Goal: Information Seeking & Learning: Learn about a topic

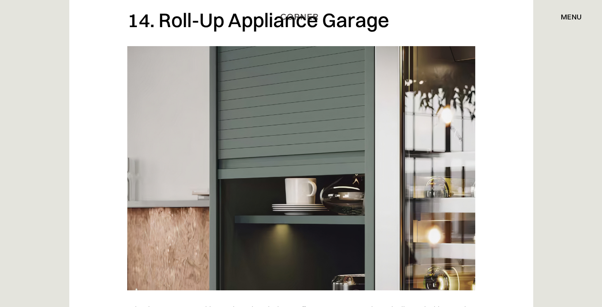
scroll to position [6160, 0]
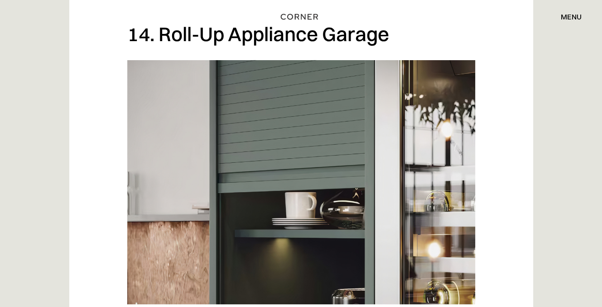
drag, startPoint x: 403, startPoint y: 104, endPoint x: 158, endPoint y: 102, distance: 245.4
click at [158, 47] on h2 "14. Roll-Up Appliance Garage" at bounding box center [301, 34] width 348 height 25
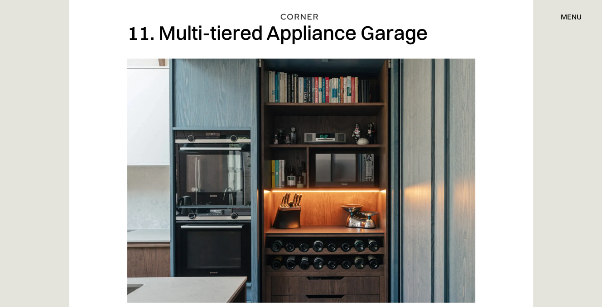
scroll to position [4862, 0]
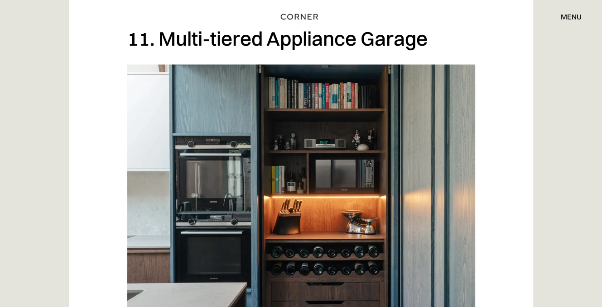
drag, startPoint x: 436, startPoint y: 110, endPoint x: 153, endPoint y: 105, distance: 283.0
click at [153, 51] on h2 "11. Multi-tiered Appliance Garage" at bounding box center [301, 38] width 348 height 25
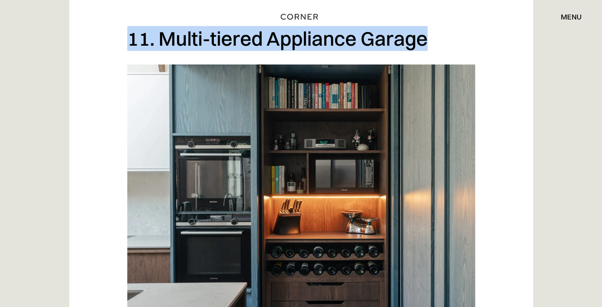
drag, startPoint x: 123, startPoint y: 109, endPoint x: 451, endPoint y: 131, distance: 329.0
click at [451, 131] on div "Kitchen appliances usually take up a significant amount of space in the kitchen…" at bounding box center [301, 82] width 464 height 8854
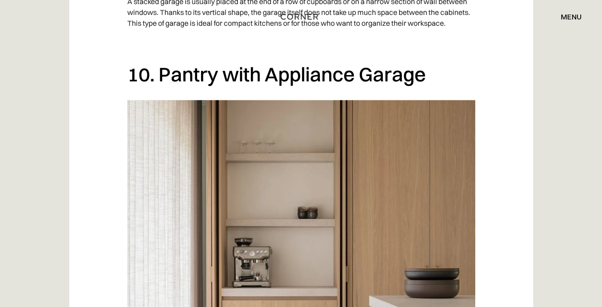
scroll to position [4409, 0]
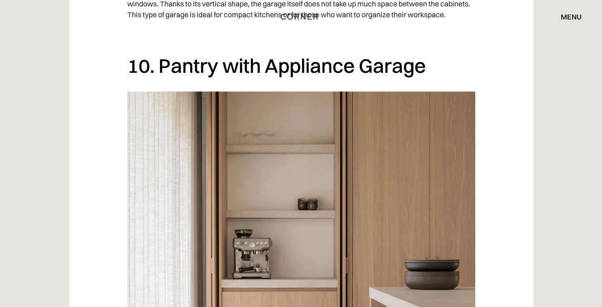
drag, startPoint x: 433, startPoint y: 130, endPoint x: 98, endPoint y: 126, distance: 335.5
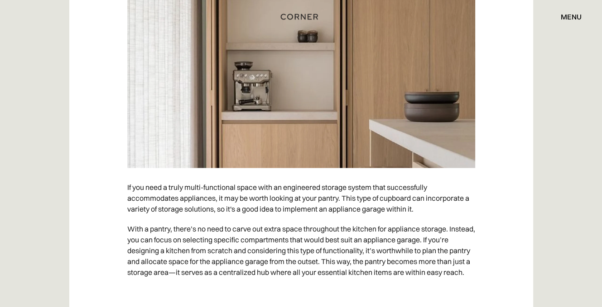
scroll to position [4590, 0]
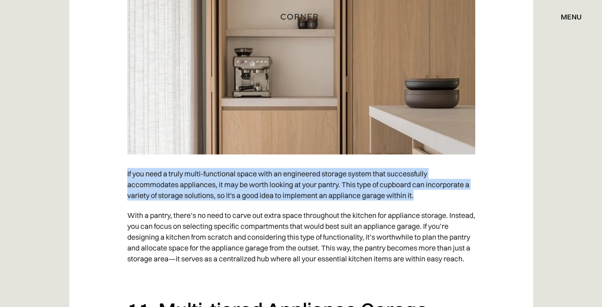
drag, startPoint x: 363, startPoint y: 255, endPoint x: 112, endPoint y: 235, distance: 251.2
click at [147, 206] on p "If you need a truly multi-functional space with an engineered storage system th…" at bounding box center [301, 185] width 348 height 42
drag, startPoint x: 125, startPoint y: 233, endPoint x: 431, endPoint y: 256, distance: 307.4
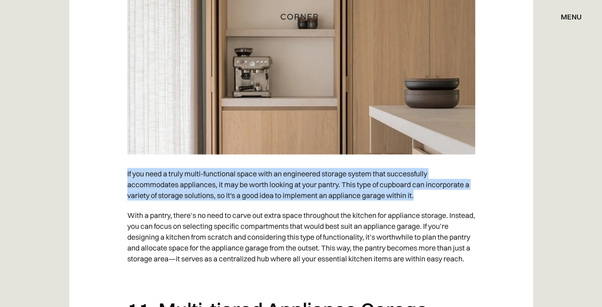
click at [419, 206] on p "If you need a truly multi-functional space with an engineered storage system th…" at bounding box center [301, 185] width 348 height 42
drag, startPoint x: 412, startPoint y: 253, endPoint x: 118, endPoint y: 230, distance: 294.8
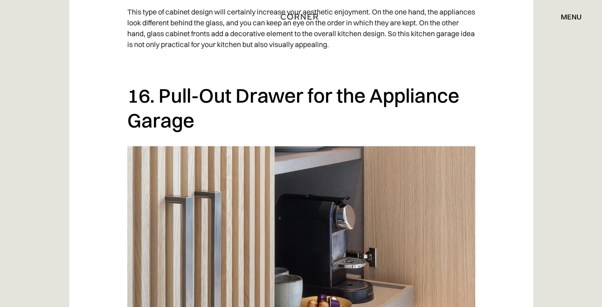
scroll to position [6975, 0]
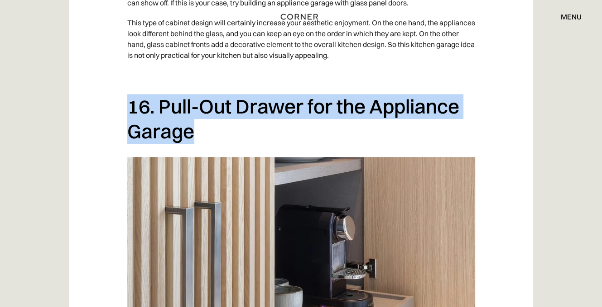
drag, startPoint x: 214, startPoint y: 204, endPoint x: 110, endPoint y: 182, distance: 105.6
click at [219, 144] on h2 "16. Pull-Out Drawer for the Appliance Garage" at bounding box center [301, 118] width 348 height 49
drag, startPoint x: 172, startPoint y: 197, endPoint x: 125, endPoint y: 188, distance: 48.0
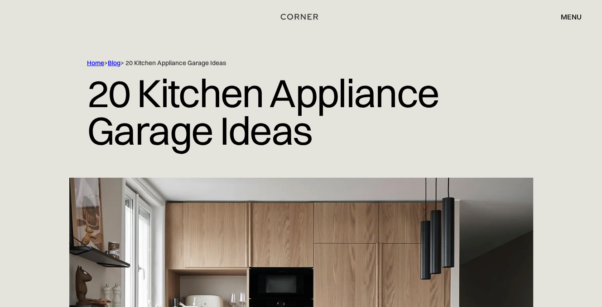
scroll to position [0, 0]
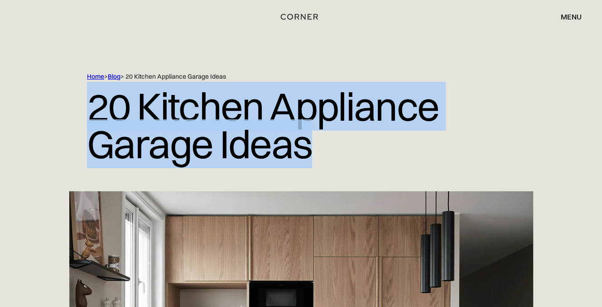
drag, startPoint x: 290, startPoint y: 146, endPoint x: 66, endPoint y: 120, distance: 225.6
click at [77, 120] on div "Home > Blog > 20 Kitchen Appliance Garage Ideas 20 Kitchen Appliance Garage Ide…" at bounding box center [301, 131] width 544 height 119
click at [224, 141] on h1 "20 Kitchen Appliance Garage Ideas" at bounding box center [301, 125] width 428 height 89
drag, startPoint x: 320, startPoint y: 149, endPoint x: 91, endPoint y: 120, distance: 230.0
click at [91, 120] on h1 "20 Kitchen Appliance Garage Ideas" at bounding box center [301, 125] width 428 height 89
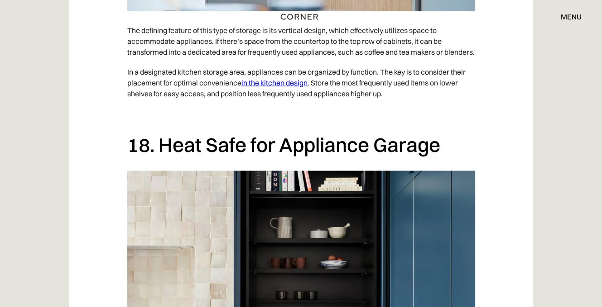
scroll to position [7669, 0]
